Goal: Transaction & Acquisition: Purchase product/service

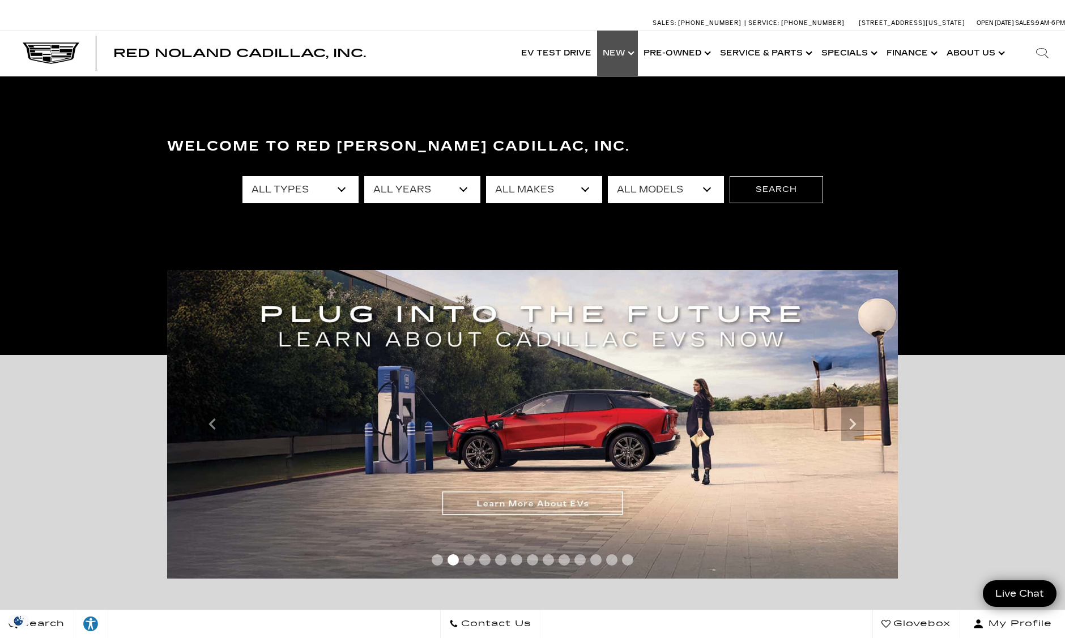
click at [625, 52] on link "Show New" at bounding box center [617, 53] width 41 height 45
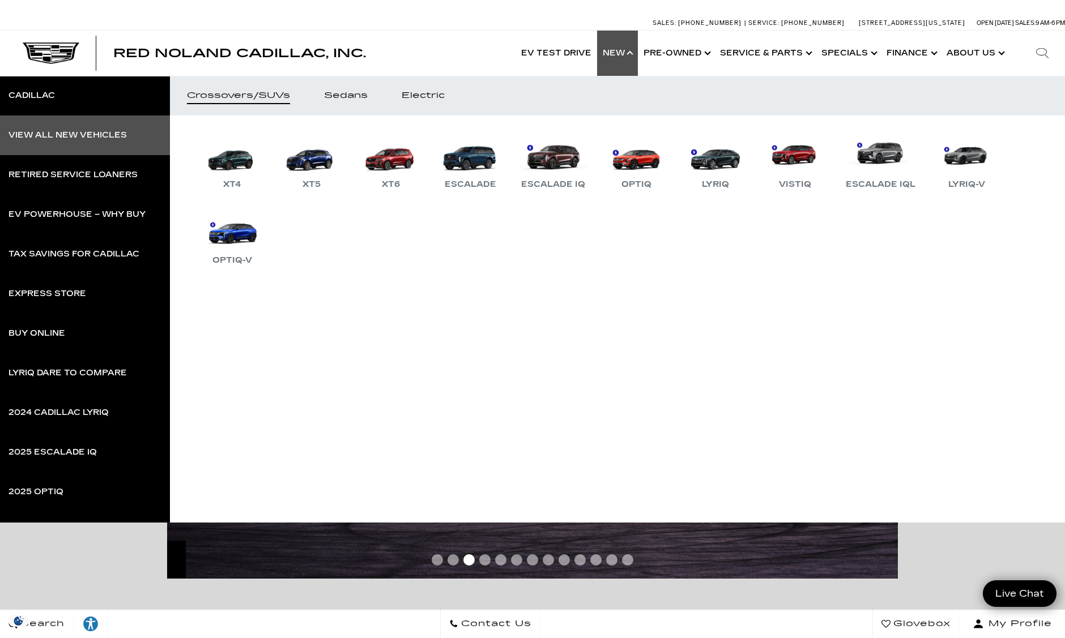
click at [80, 135] on div "View All New Vehicles" at bounding box center [67, 135] width 118 height 8
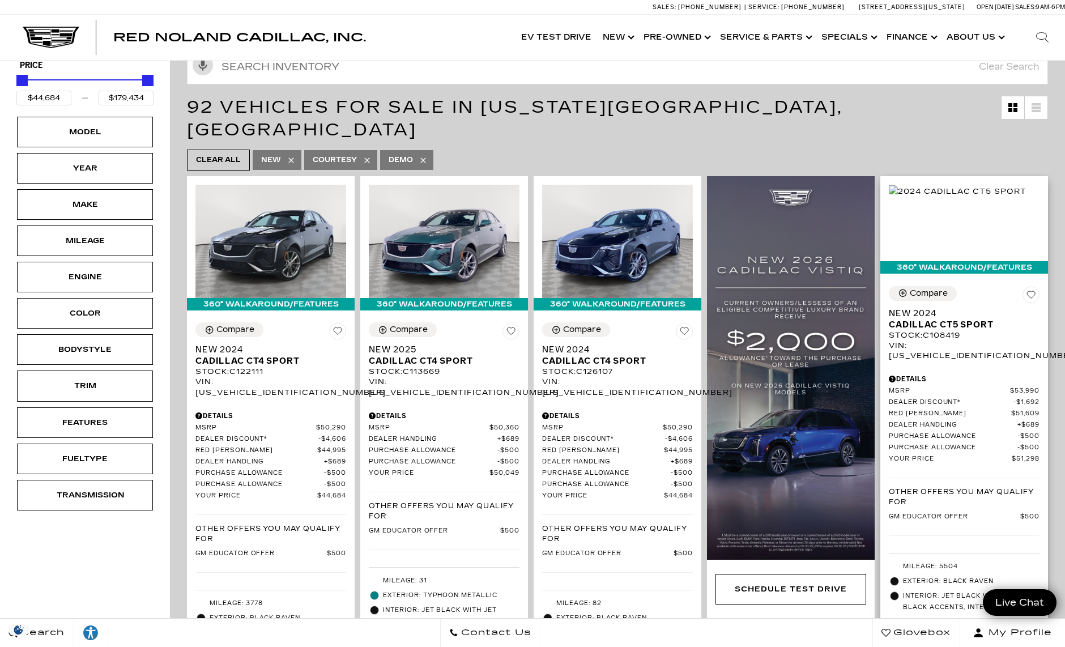
scroll to position [206, 0]
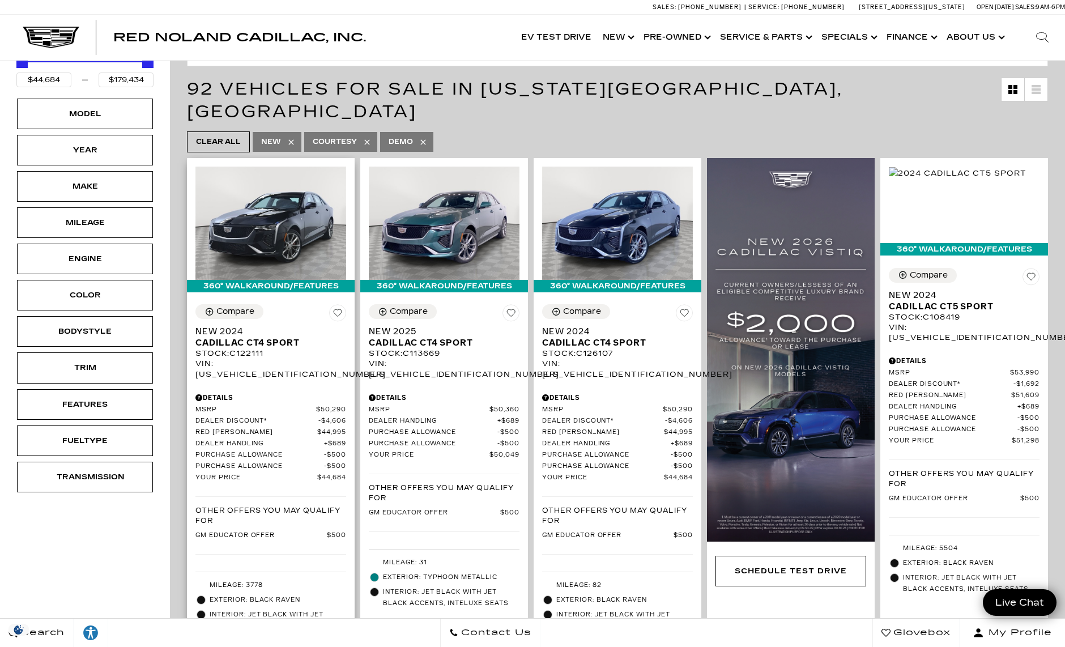
click at [214, 326] on span "New 2024" at bounding box center [266, 331] width 142 height 11
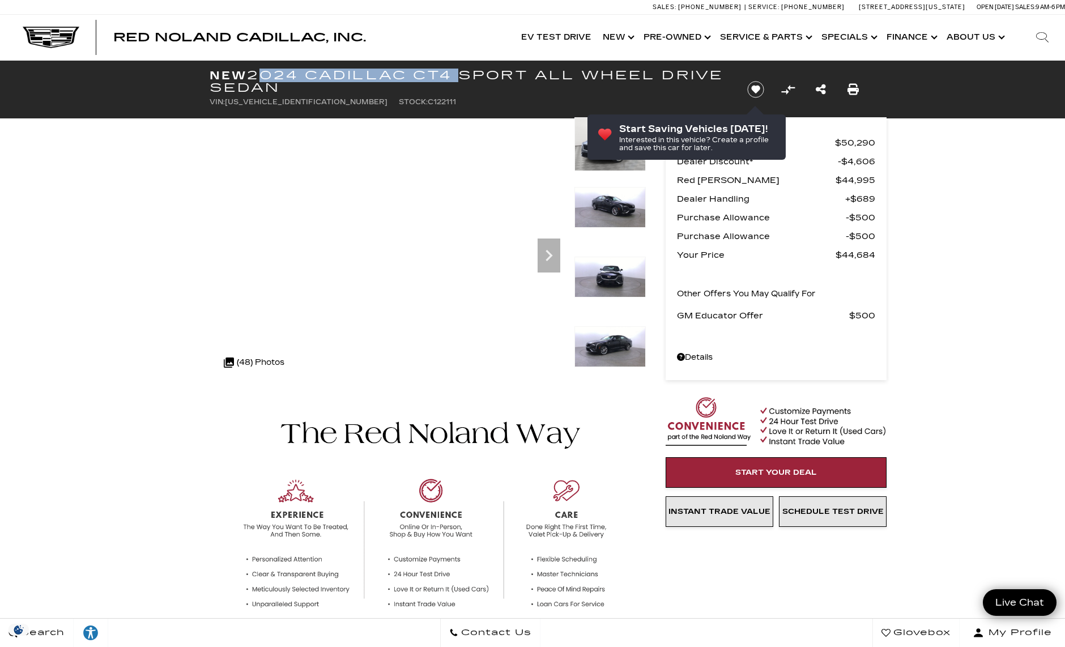
drag, startPoint x: 254, startPoint y: 73, endPoint x: 452, endPoint y: 71, distance: 197.7
click at [452, 71] on h1 "New 2024 Cadillac CT4 Sport All Wheel Drive Sedan" at bounding box center [469, 81] width 518 height 25
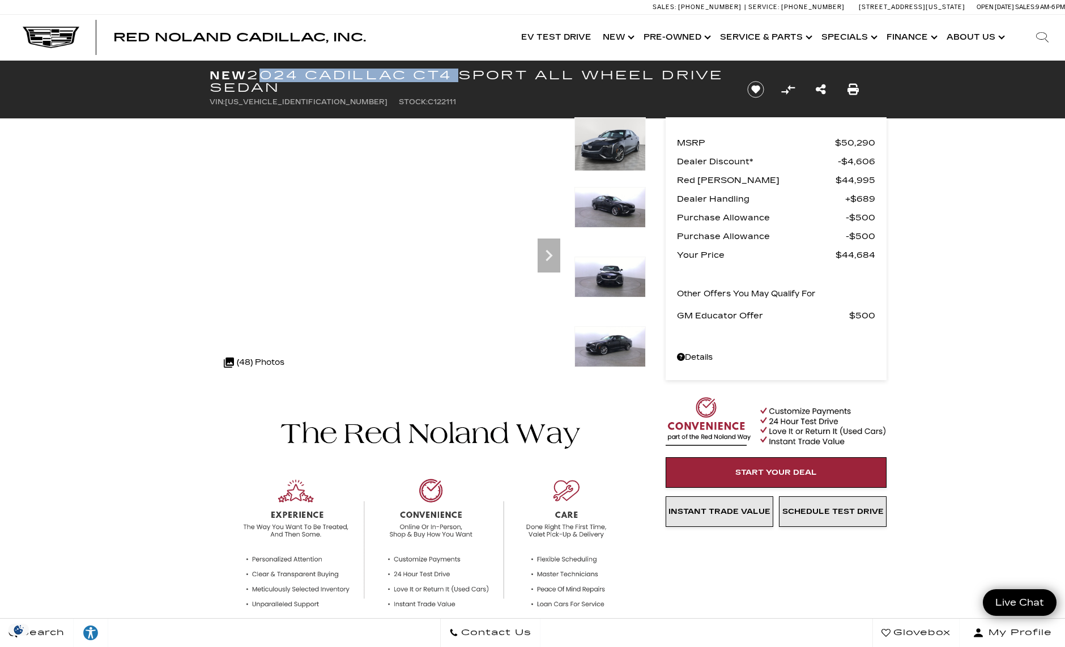
copy h1 "2024 Cadillac CT4"
drag, startPoint x: 951, startPoint y: 213, endPoint x: 268, endPoint y: 78, distance: 696.8
click at [268, 78] on h1 "New 2024 Cadillac CT4 Sport All Wheel Drive Sedan" at bounding box center [469, 81] width 518 height 25
click at [253, 76] on h1 "New 2024 Cadillac CT4 Sport All Wheel Drive Sedan" at bounding box center [469, 81] width 518 height 25
drag, startPoint x: 254, startPoint y: 75, endPoint x: 451, endPoint y: 70, distance: 197.7
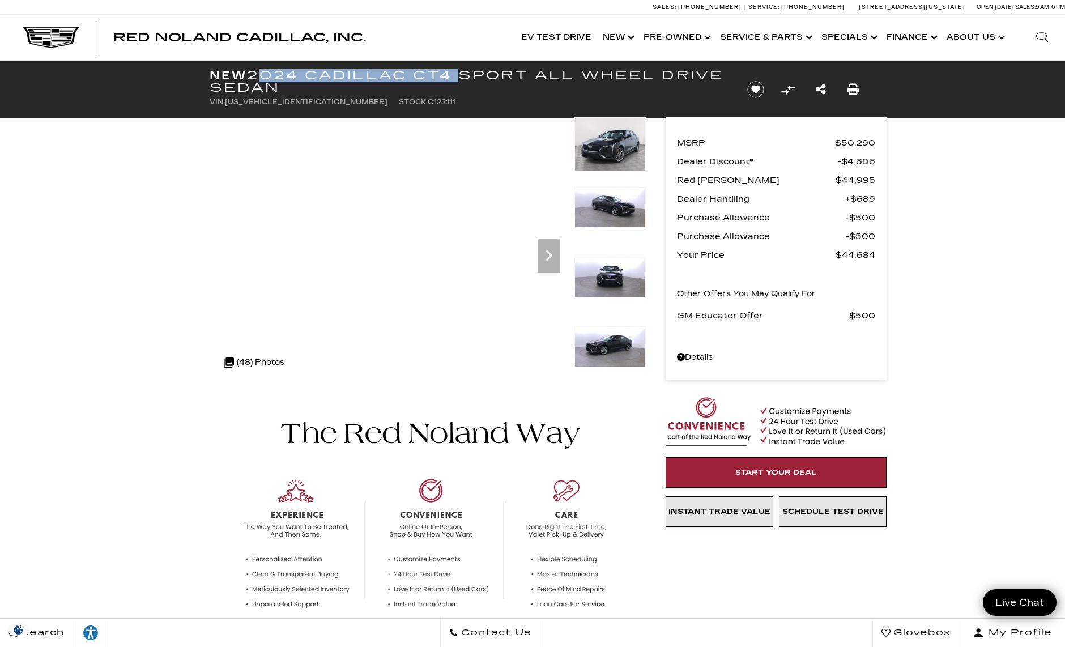
click at [451, 70] on h1 "New 2024 Cadillac CT4 Sport All Wheel Drive Sedan" at bounding box center [469, 81] width 518 height 25
copy h1 "2024 Cadillac CT4"
drag, startPoint x: 318, startPoint y: 102, endPoint x: 400, endPoint y: 105, distance: 82.2
click at [400, 105] on ul "VIN: 1G6DG5RK5R0122111 Stock: C122111" at bounding box center [469, 102] width 518 height 16
copy li "Stock: C122111"
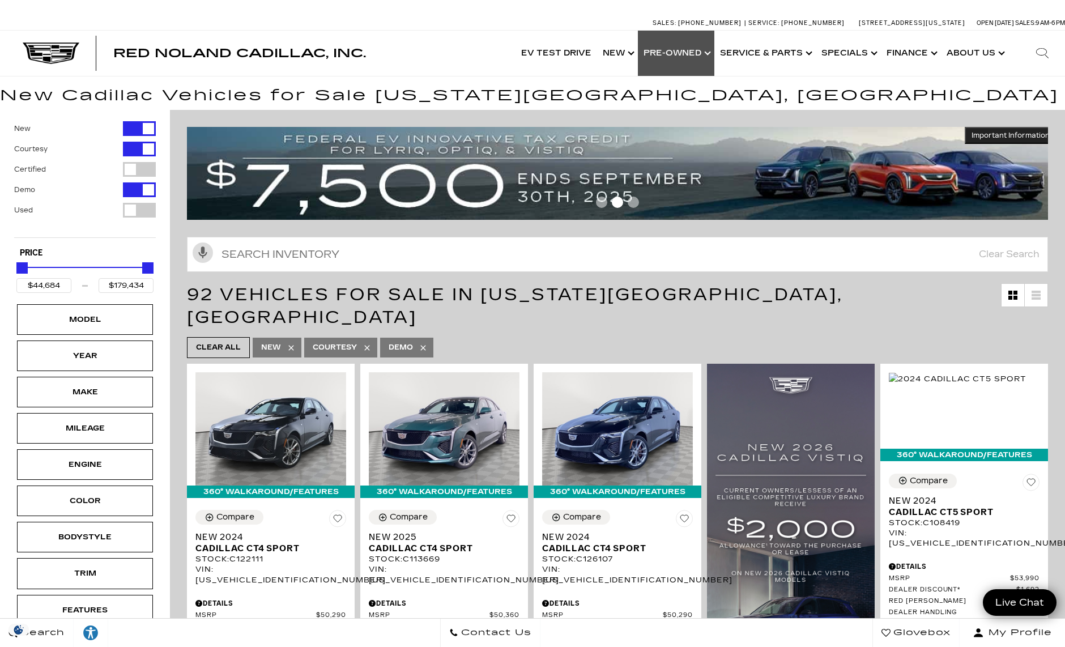
click at [681, 54] on link "Show Pre-Owned" at bounding box center [676, 53] width 76 height 45
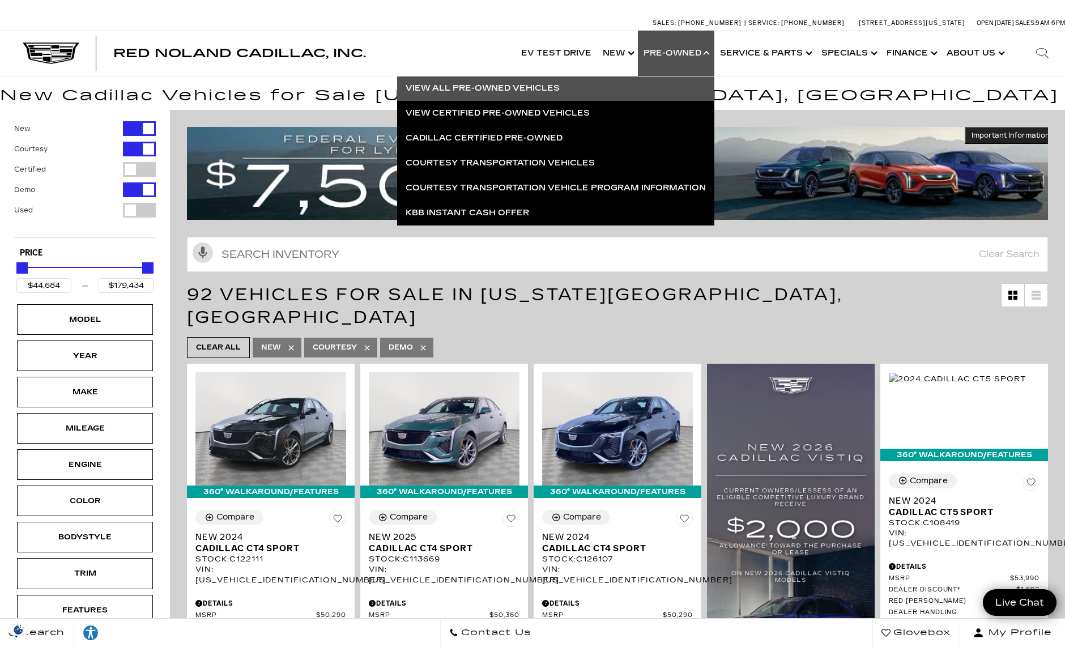
click at [554, 85] on link "View All Pre-Owned Vehicles" at bounding box center [555, 88] width 317 height 25
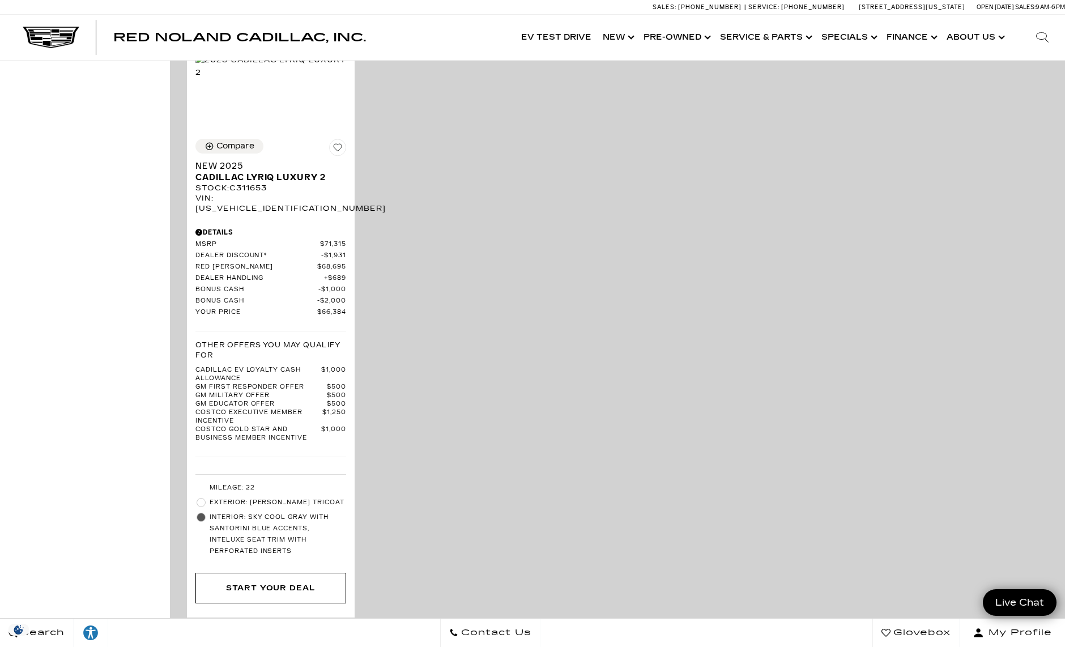
scroll to position [2597, 0]
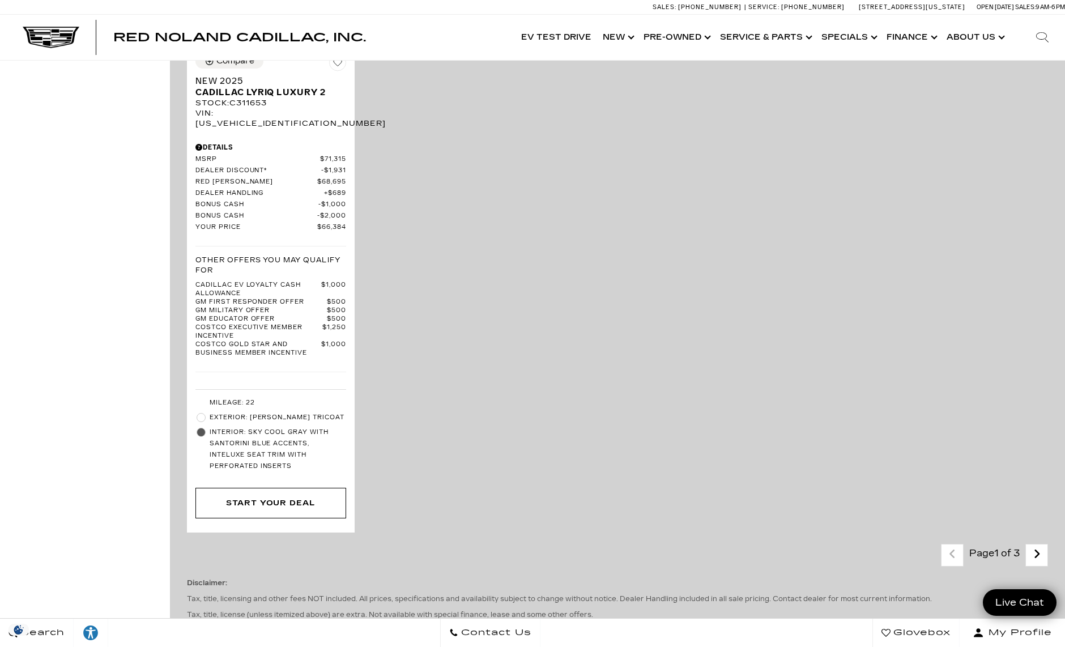
click at [1040, 545] on icon "next page" at bounding box center [1036, 554] width 7 height 18
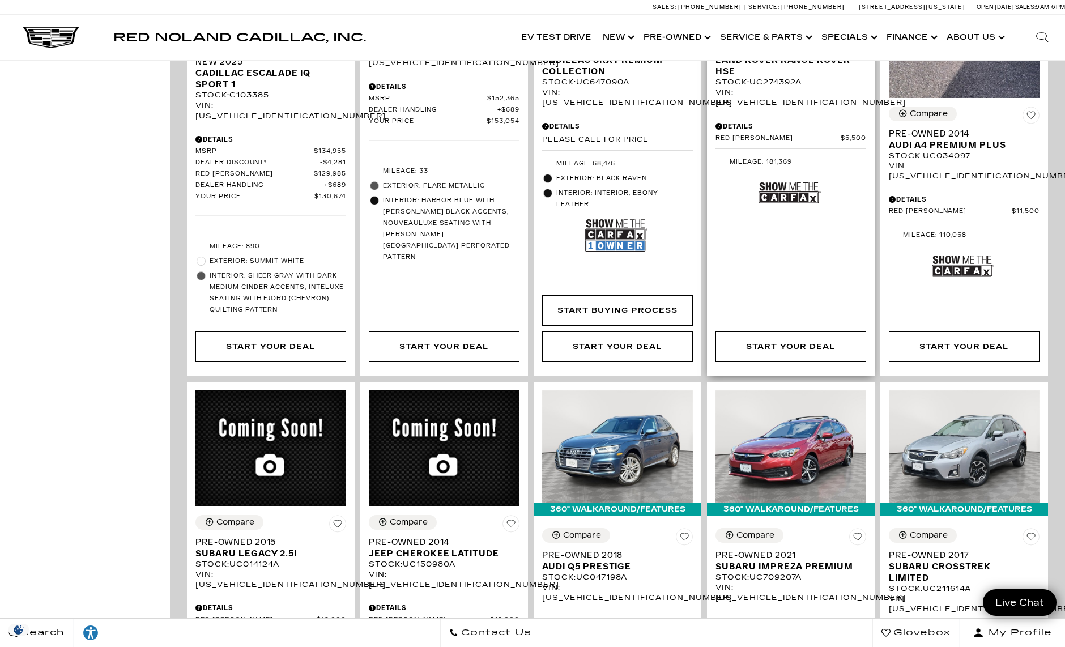
scroll to position [1747, 0]
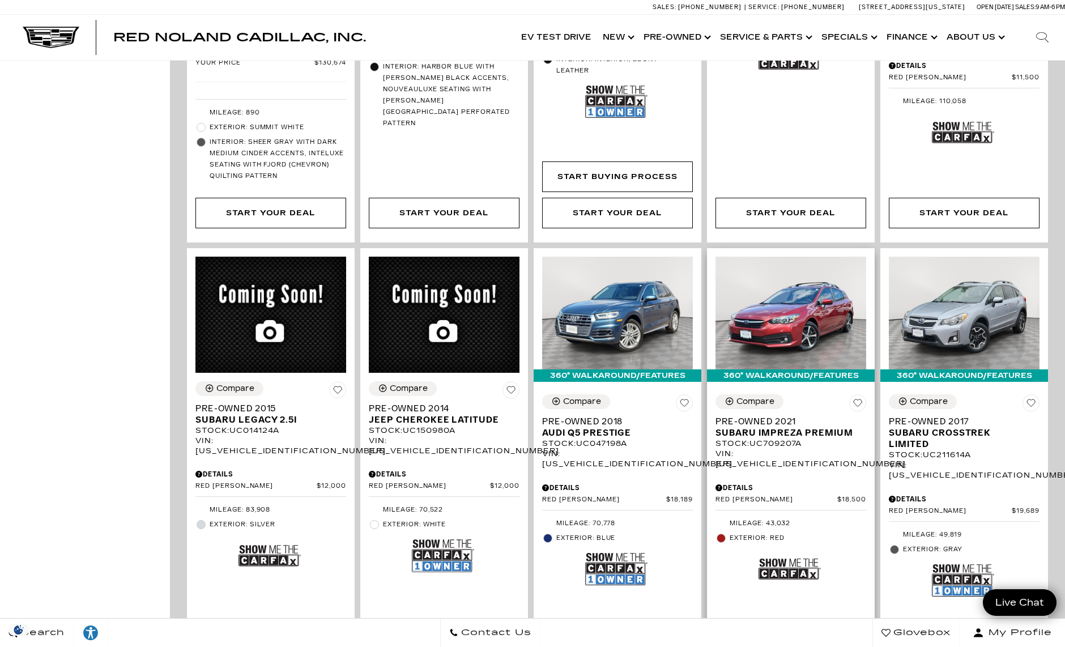
click at [770, 416] on span "Pre-Owned 2021" at bounding box center [786, 421] width 142 height 11
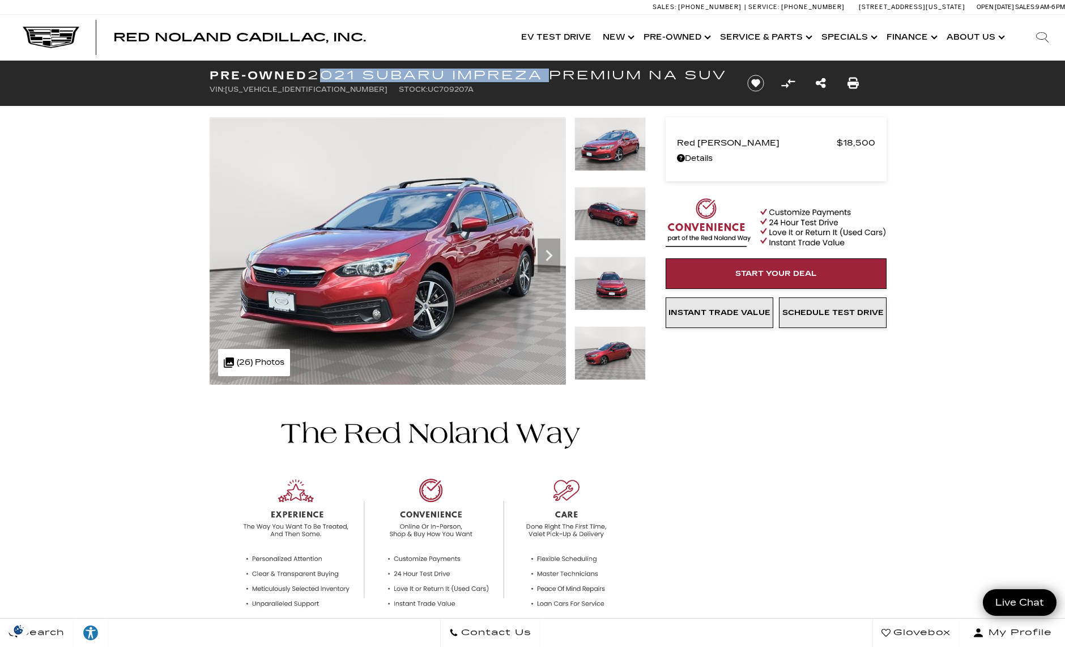
drag, startPoint x: 0, startPoint y: 0, endPoint x: 542, endPoint y: 78, distance: 547.5
click at [542, 78] on h1 "Pre-Owned 2021 Subaru Impreza Premium NA SUV" at bounding box center [469, 75] width 518 height 12
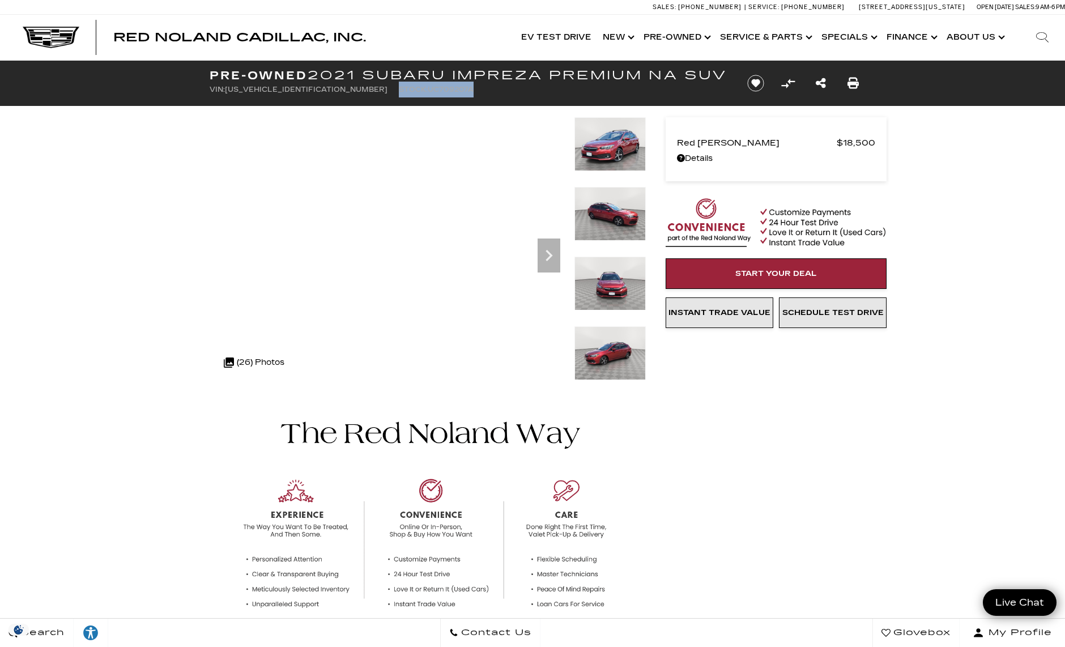
drag, startPoint x: 325, startPoint y: 103, endPoint x: 404, endPoint y: 105, distance: 79.9
click at [404, 97] on ul "VIN: [US_VEHICLE_IDENTIFICATION_NUMBER] Stock: UC709207A" at bounding box center [469, 90] width 518 height 16
copy li "Stock: UC709207A"
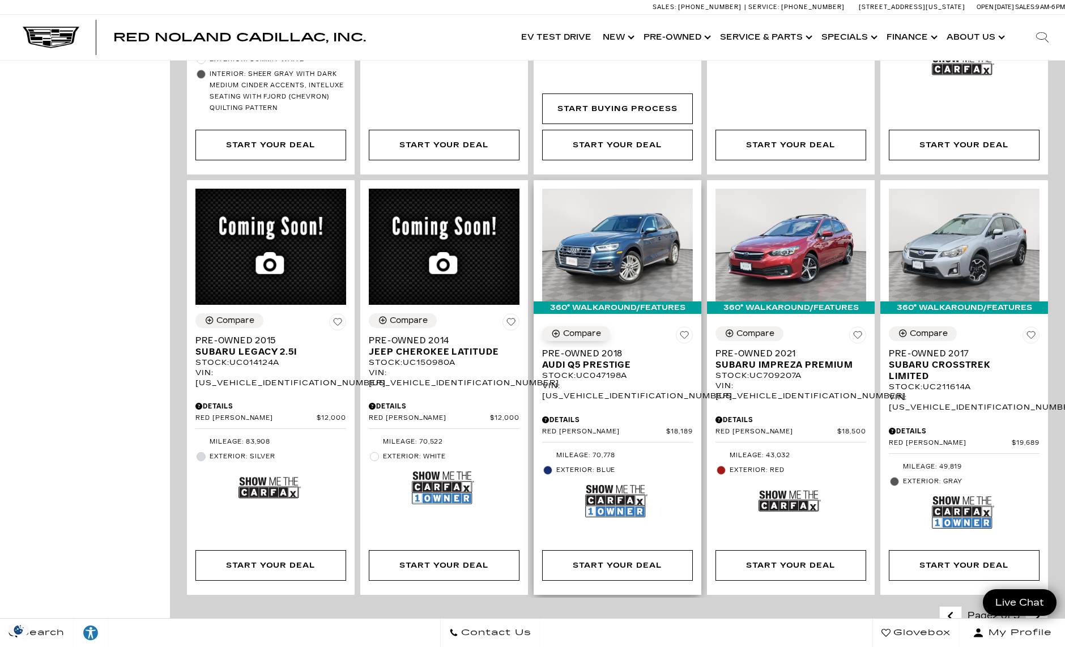
scroll to position [1829, 0]
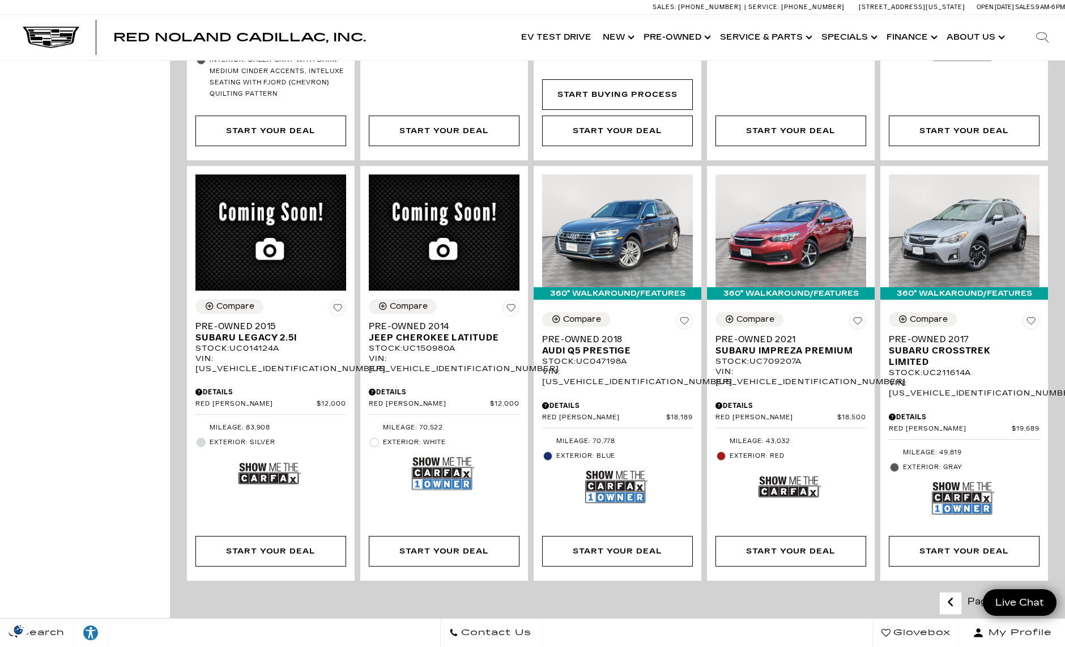
click at [1040, 593] on icon "next page" at bounding box center [1036, 602] width 7 height 18
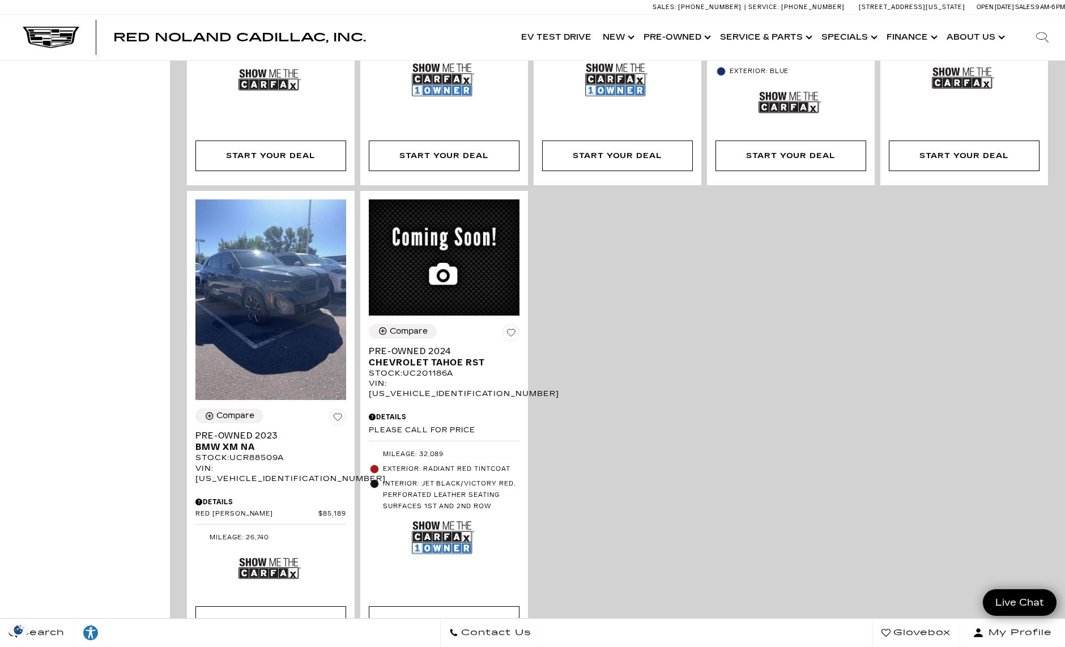
scroll to position [1543, 0]
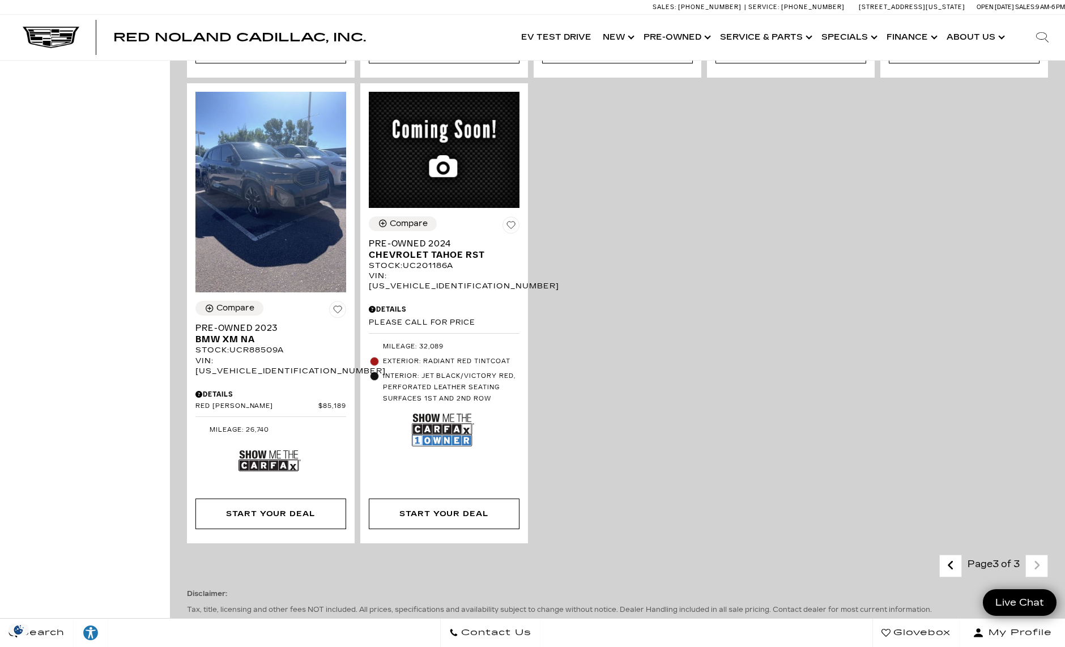
click at [954, 556] on icon "previous page" at bounding box center [950, 565] width 7 height 18
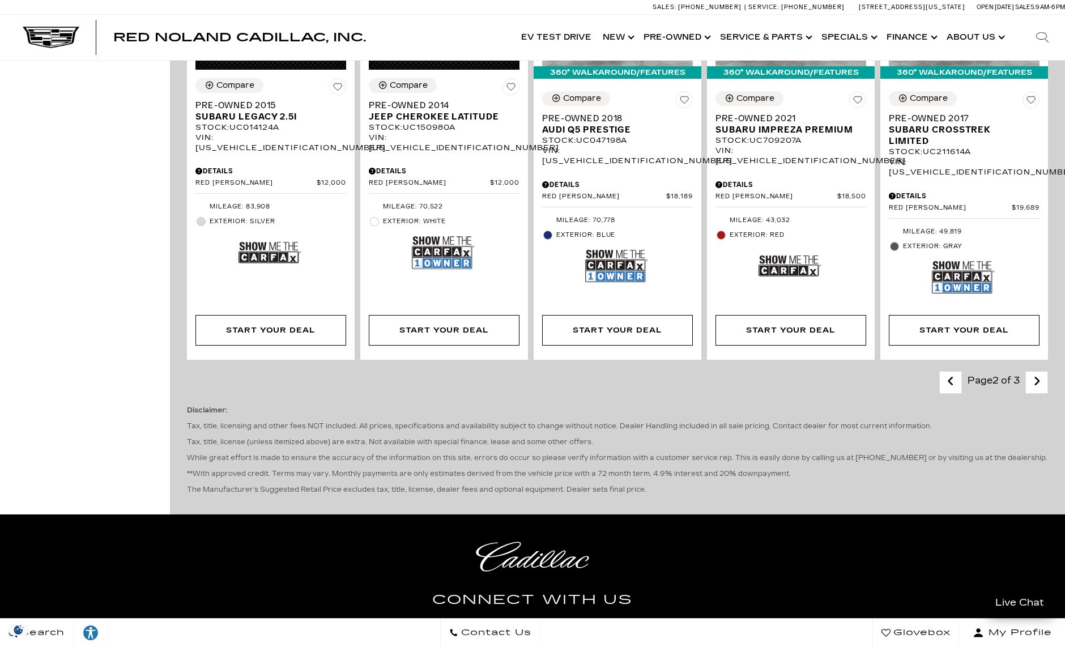
scroll to position [2161, 0]
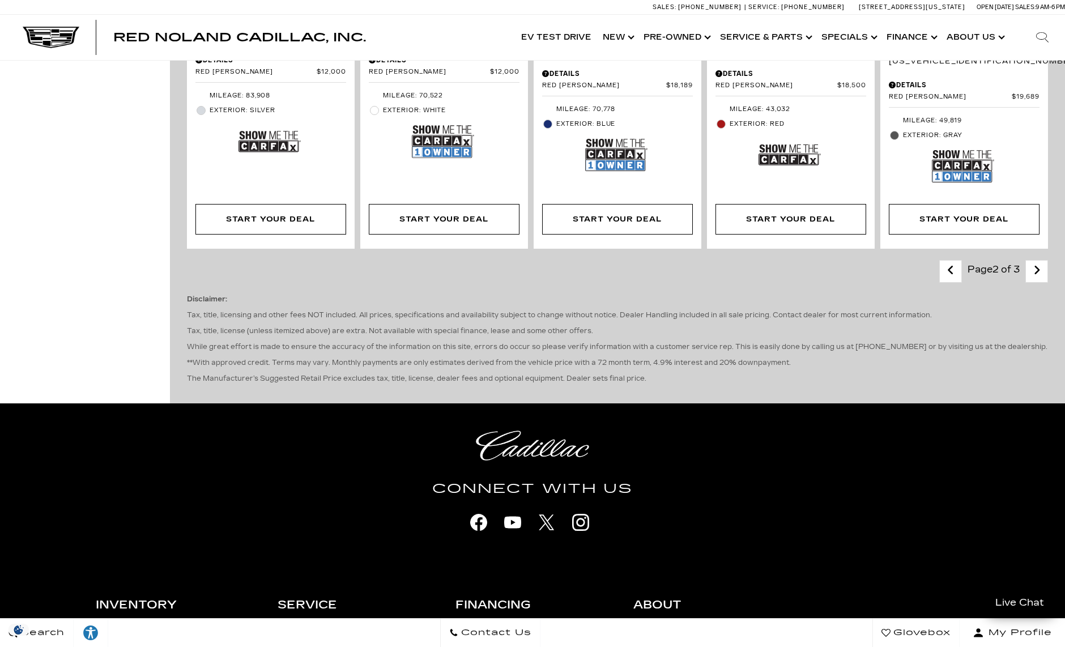
click at [954, 261] on icon "previous page" at bounding box center [950, 270] width 7 height 18
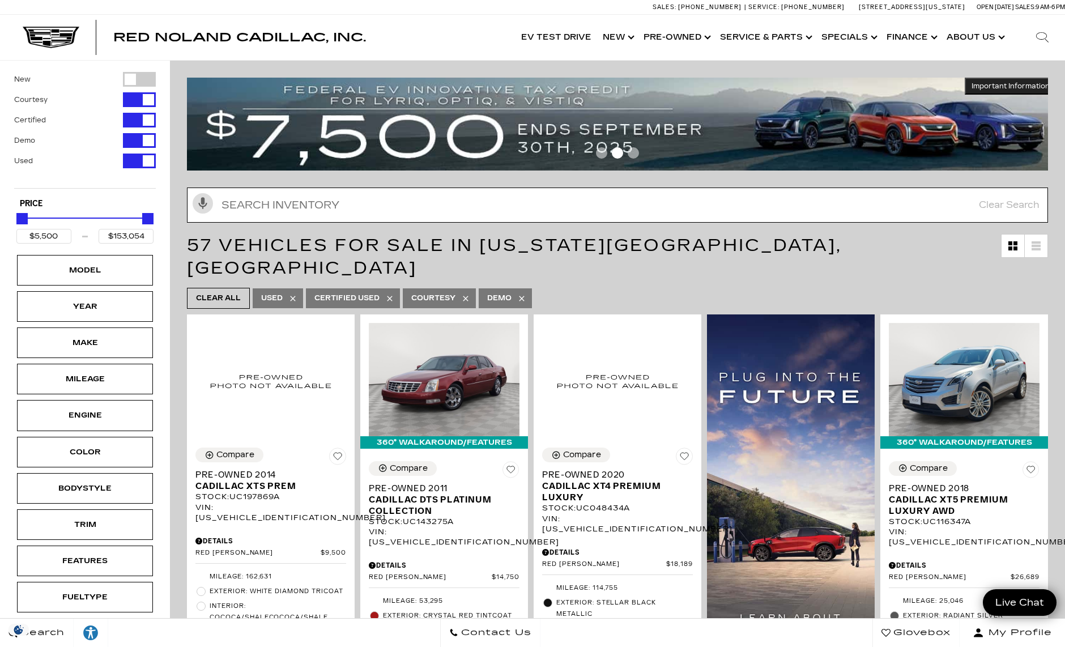
click at [587, 214] on input "Search Inventory" at bounding box center [617, 204] width 861 height 35
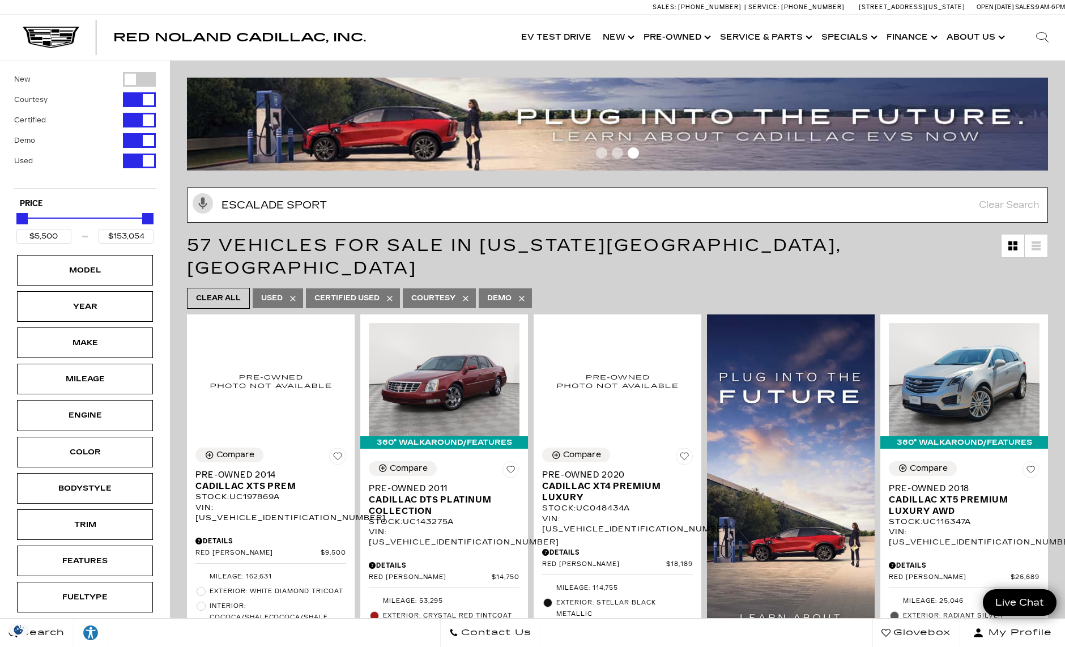
type input "escalade sport"
type input "$65,189"
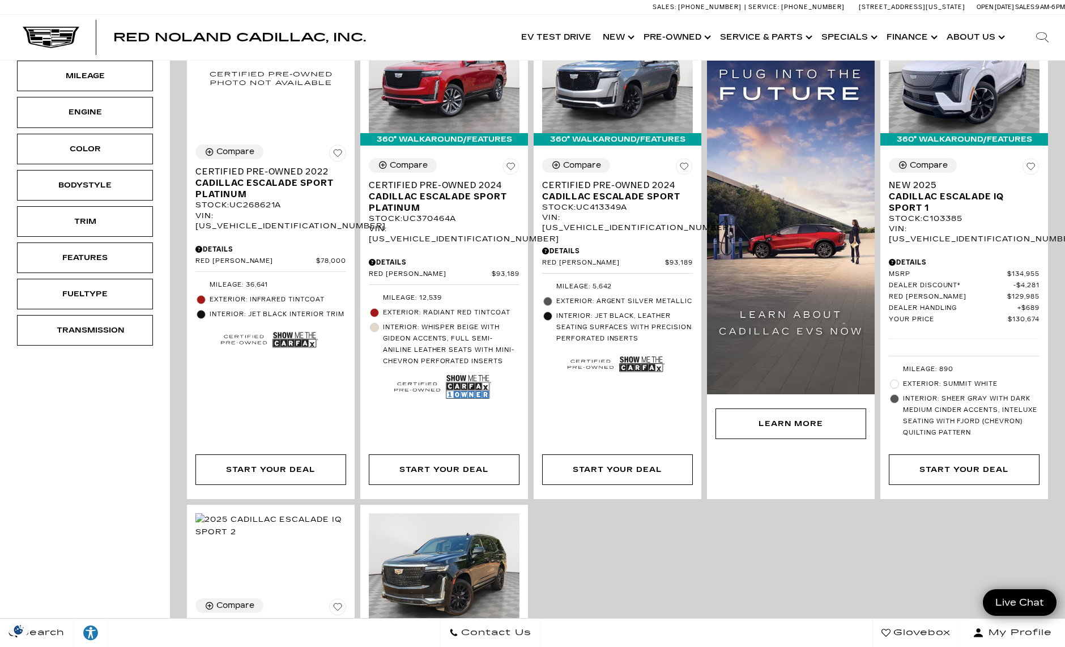
scroll to position [114, 0]
